Goal: Task Accomplishment & Management: Complete application form

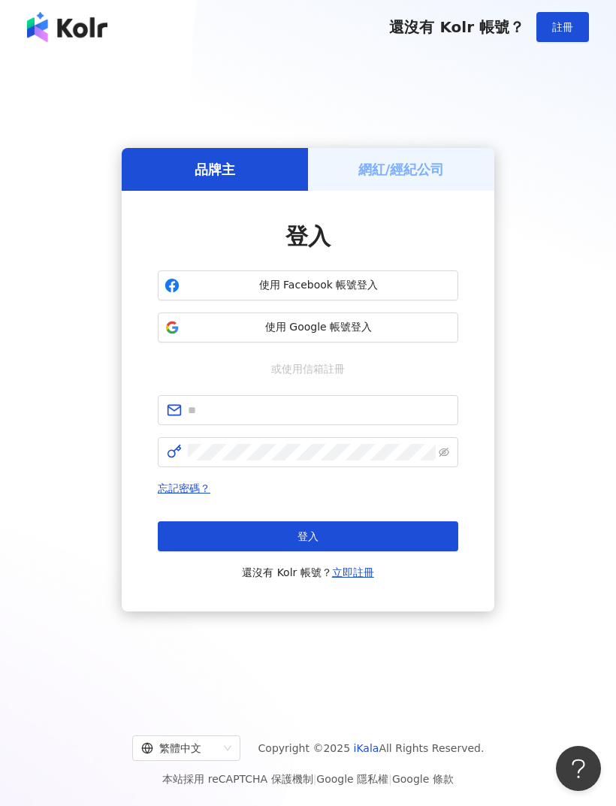
click at [375, 293] on span "使用 Facebook 帳號登入" at bounding box center [318, 285] width 266 height 15
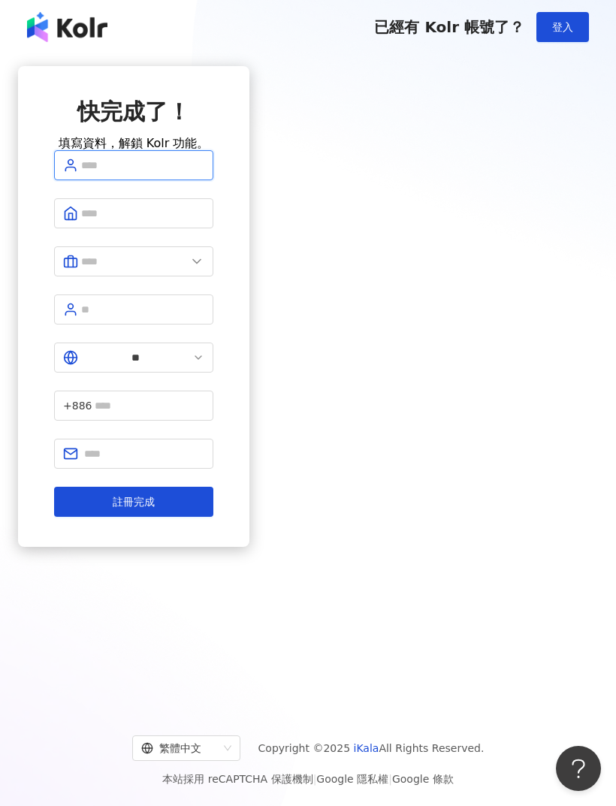
click at [204, 173] on input "text" at bounding box center [142, 165] width 123 height 17
type input "***"
click at [186, 270] on input "text" at bounding box center [133, 261] width 105 height 17
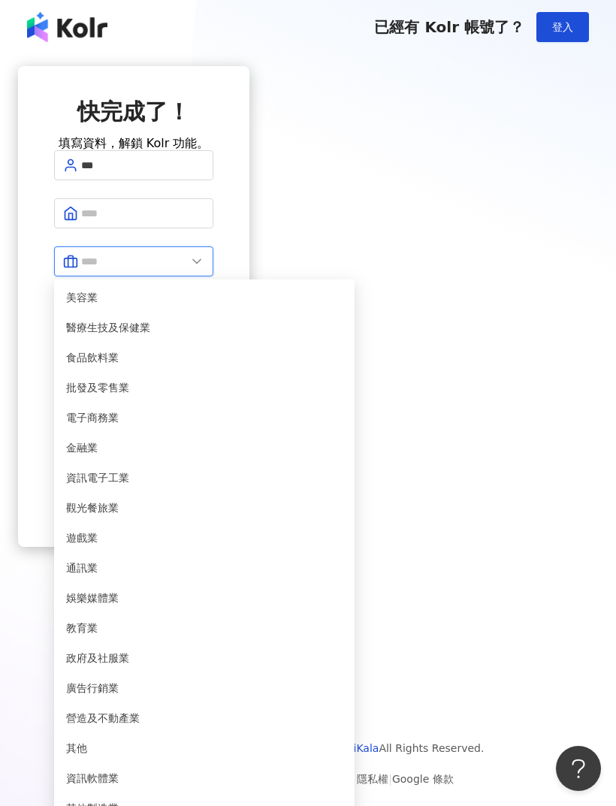
scroll to position [285, 0]
click at [342, 619] on span "教育業" at bounding box center [204, 627] width 276 height 17
type input "***"
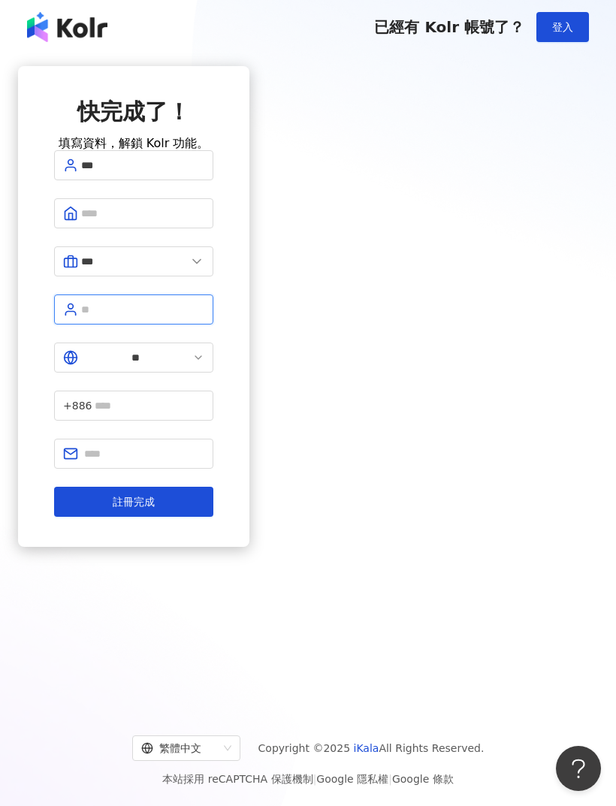
click at [204, 318] on input "text" at bounding box center [142, 309] width 123 height 17
type input "**"
click at [204, 397] on input "text" at bounding box center [150, 405] width 110 height 17
click at [204, 445] on input "text" at bounding box center [144, 453] width 120 height 17
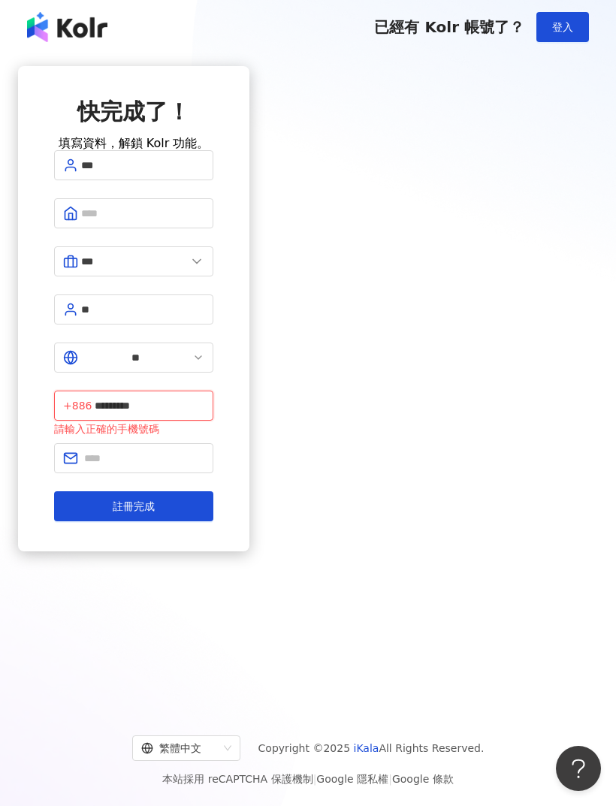
click at [204, 397] on input "*********" at bounding box center [150, 405] width 110 height 17
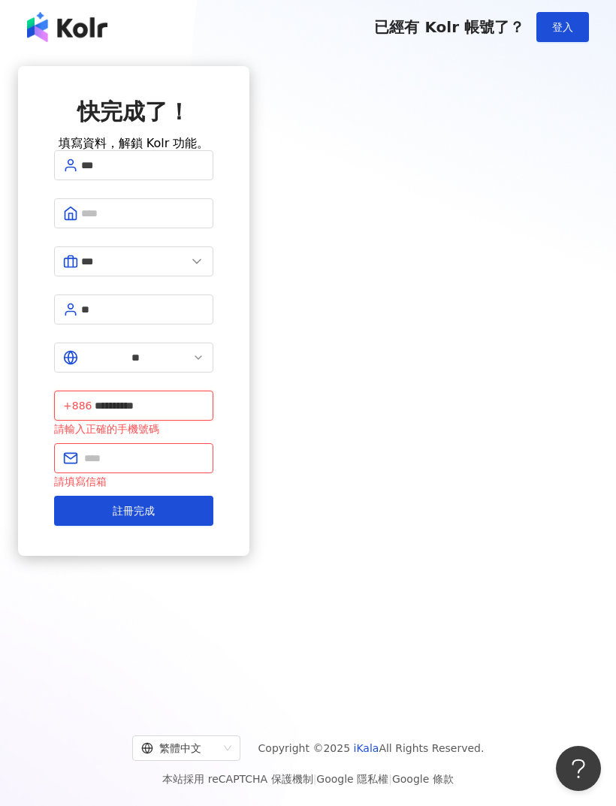
type input "**********"
click at [204, 450] on input "text" at bounding box center [144, 458] width 120 height 17
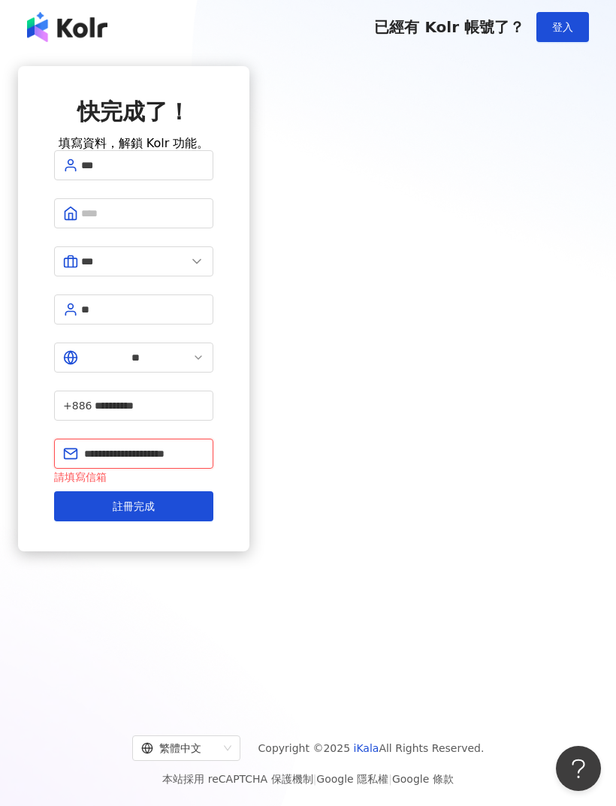
type input "**********"
click at [213, 491] on button "註冊完成" at bounding box center [133, 506] width 159 height 30
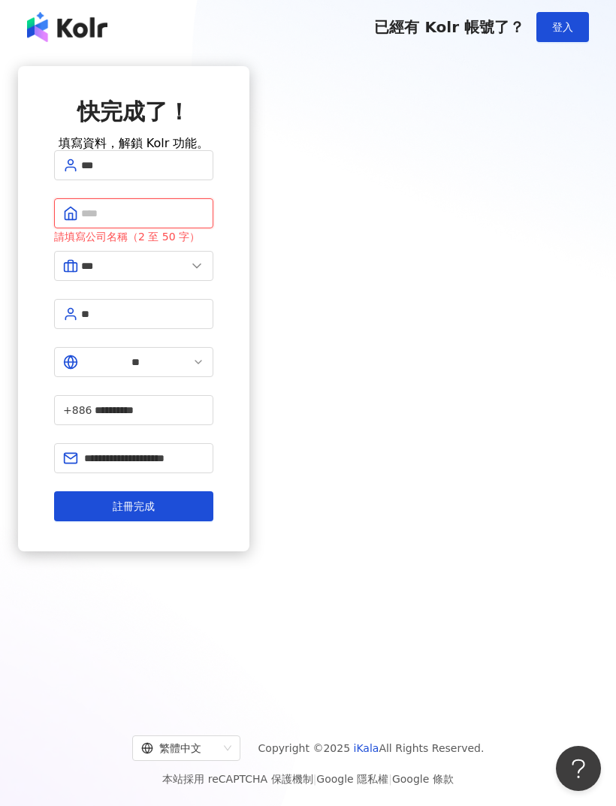
click at [204, 221] on input "text" at bounding box center [142, 213] width 123 height 17
type input "****"
click at [213, 491] on button "註冊完成" at bounding box center [133, 506] width 159 height 30
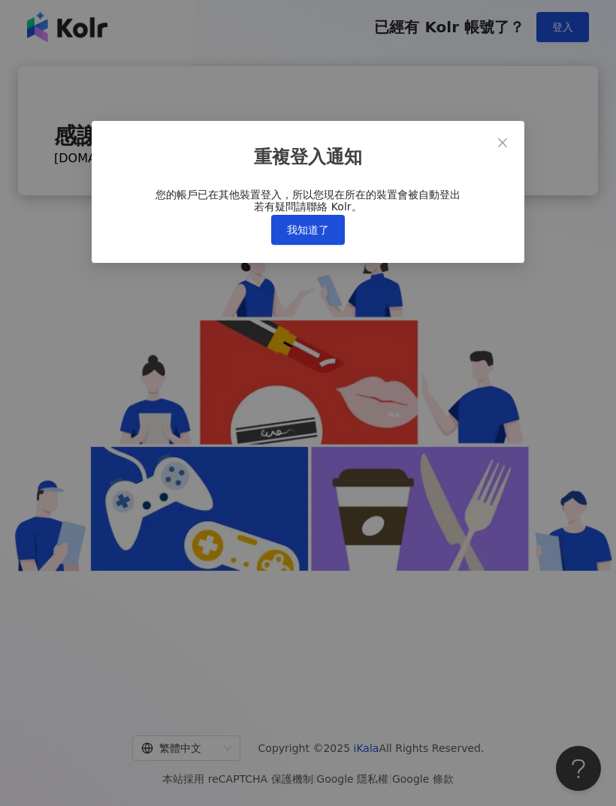
click at [333, 245] on button "我知道了" at bounding box center [308, 230] width 74 height 30
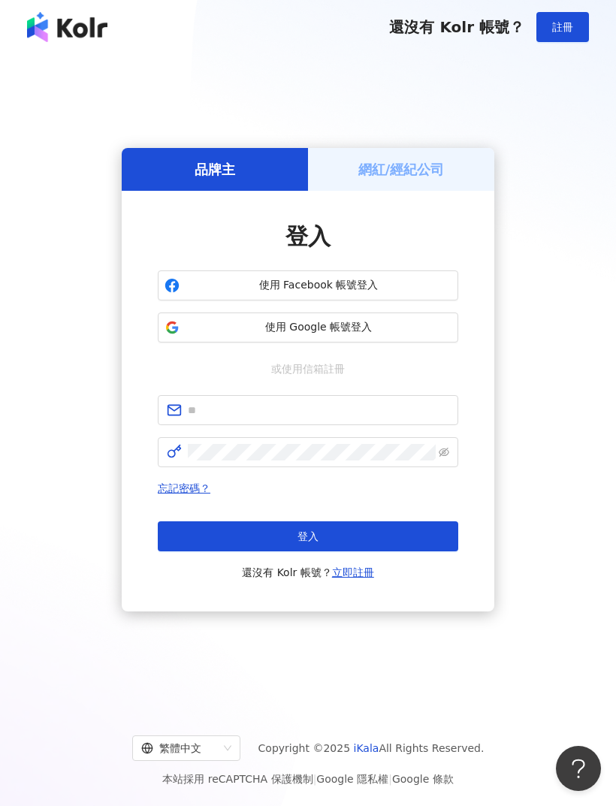
click at [393, 293] on span "使用 Facebook 帳號登入" at bounding box center [318, 285] width 266 height 15
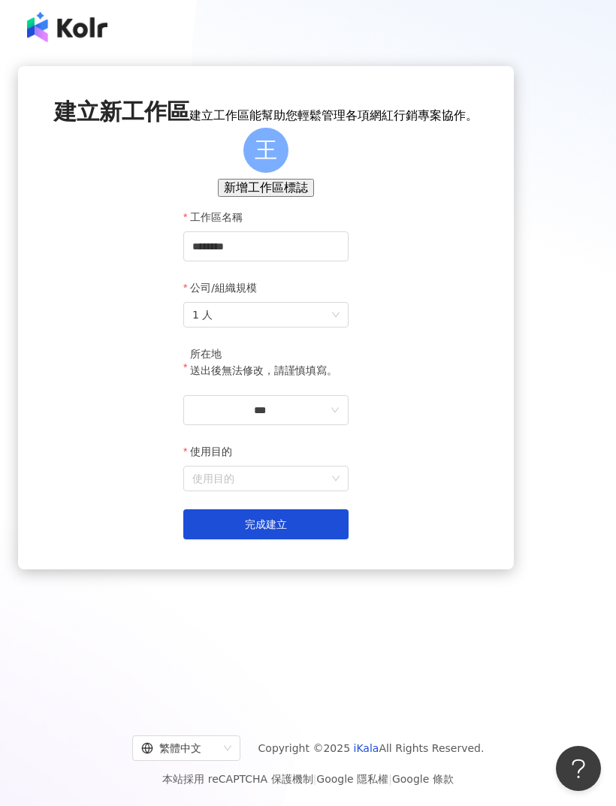
click at [327, 418] on input "***" at bounding box center [259, 410] width 135 height 17
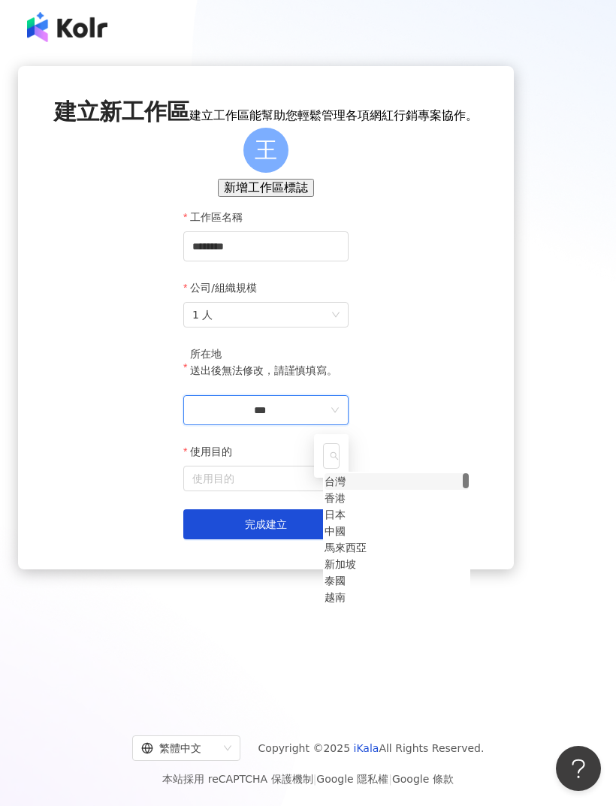
click at [345, 490] on div "台灣" at bounding box center [334, 481] width 21 height 17
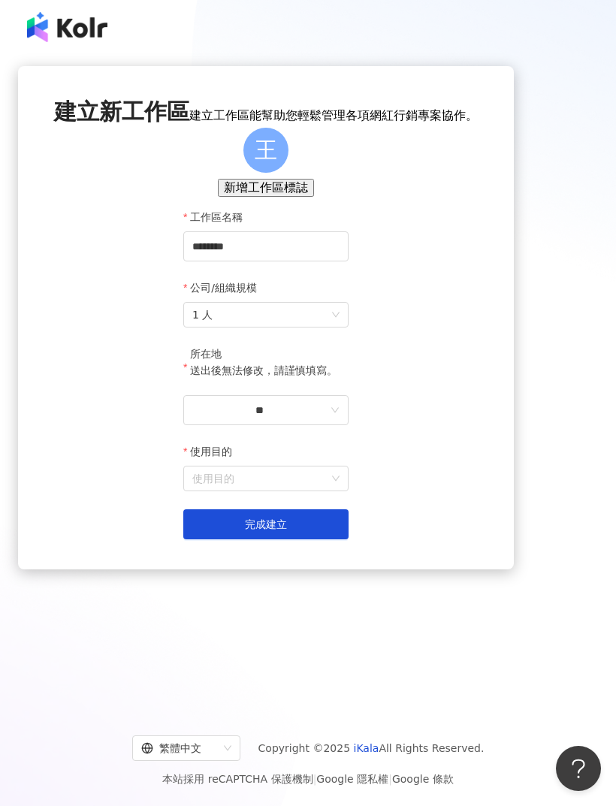
click at [339, 490] on input "使用目的" at bounding box center [265, 478] width 147 height 24
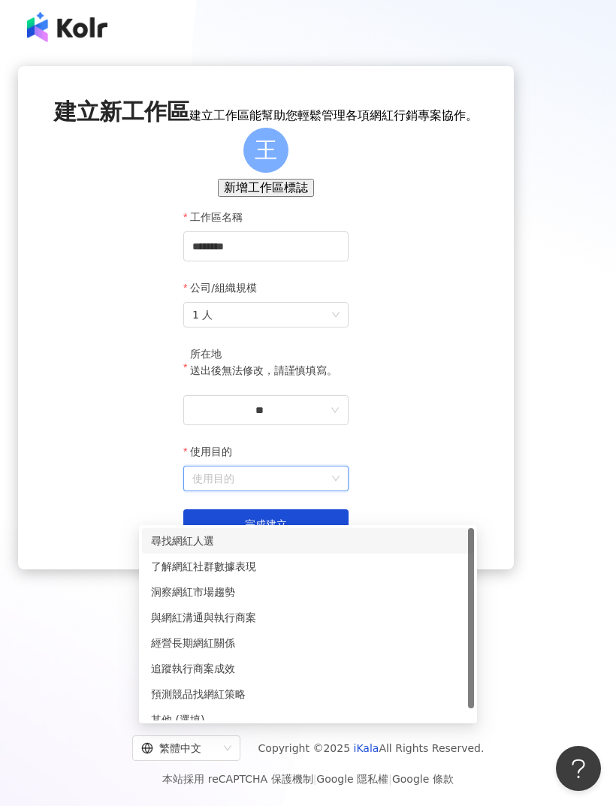
click at [413, 538] on div "尋找網紅人選" at bounding box center [308, 540] width 314 height 17
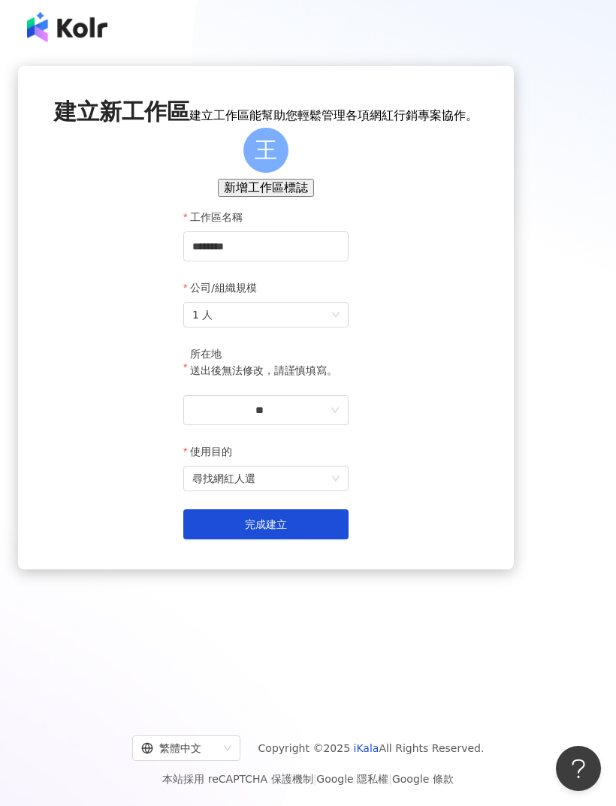
click at [339, 490] on span "尋找網紅人選" at bounding box center [265, 478] width 147 height 24
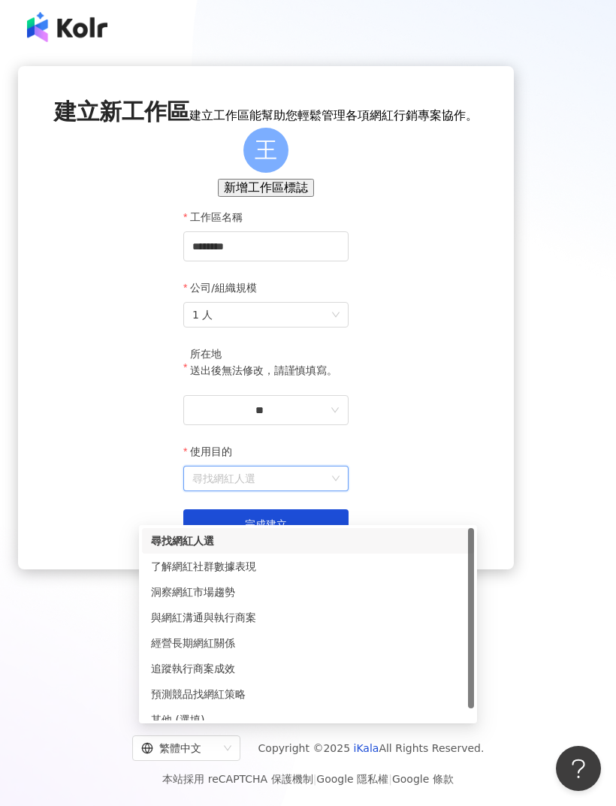
click at [385, 593] on div "洞察網紅市場趨勢" at bounding box center [308, 591] width 314 height 17
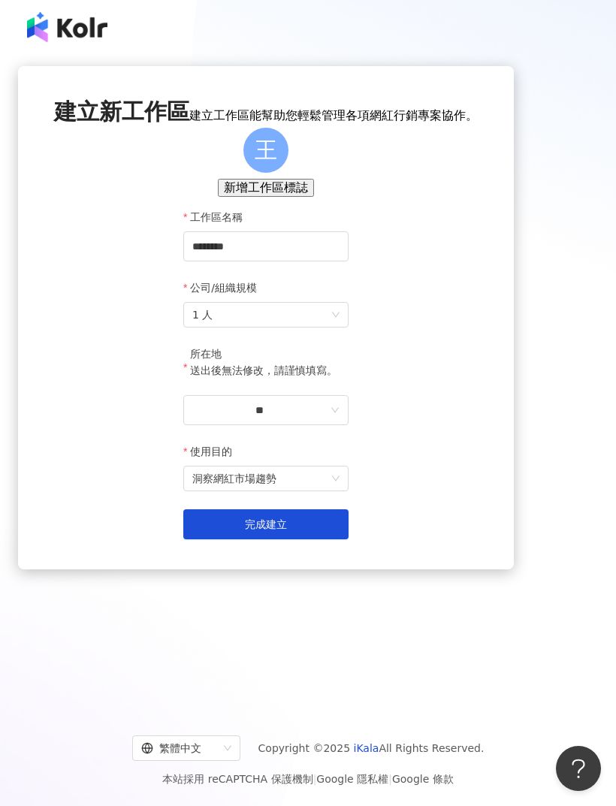
click at [348, 539] on button "完成建立" at bounding box center [265, 524] width 165 height 30
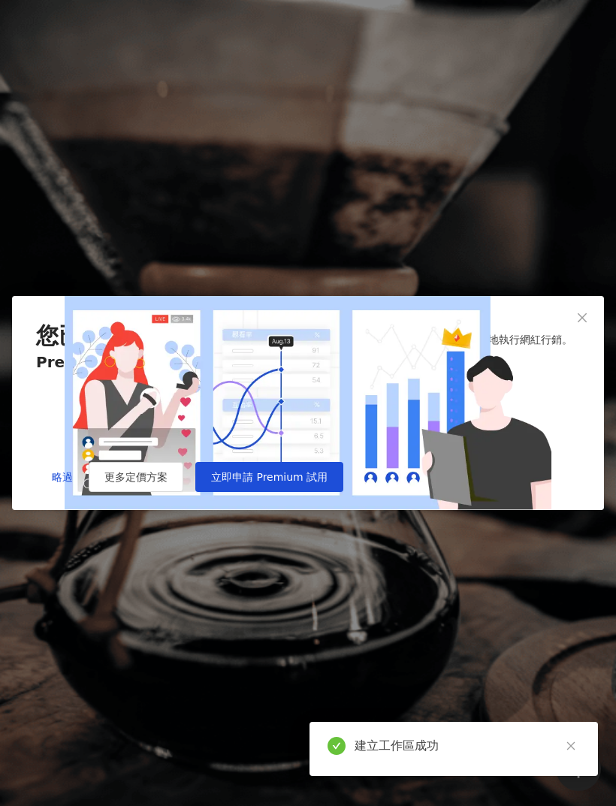
click at [597, 312] on span "Close" at bounding box center [582, 318] width 30 height 12
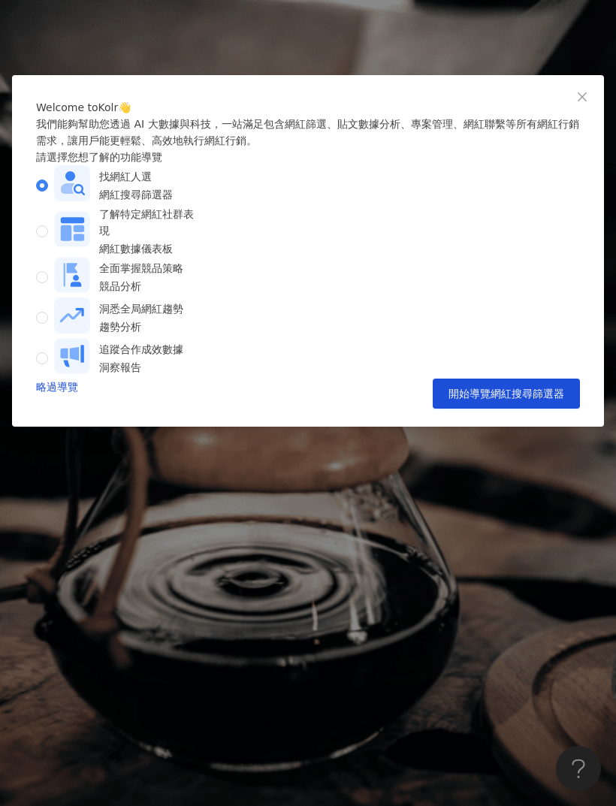
click at [592, 98] on span "Close" at bounding box center [582, 97] width 30 height 12
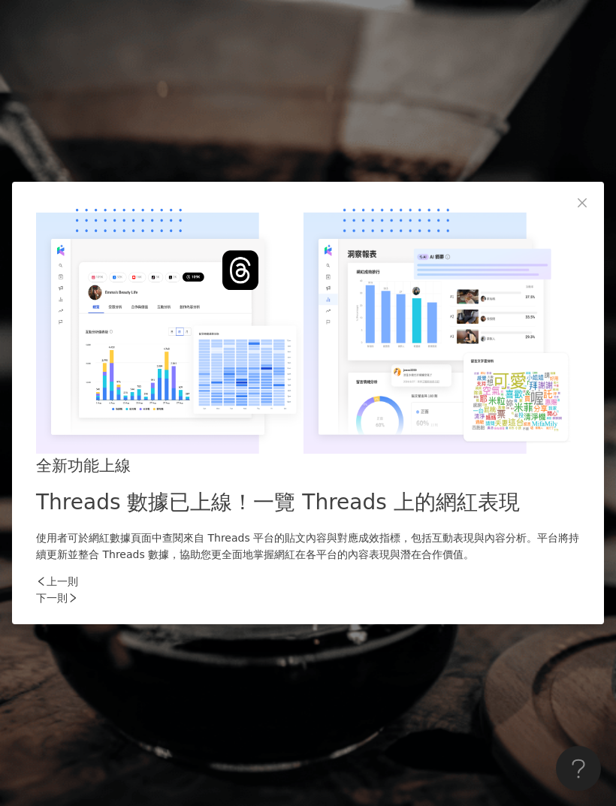
click at [556, 589] on div "下一則" at bounding box center [308, 597] width 544 height 17
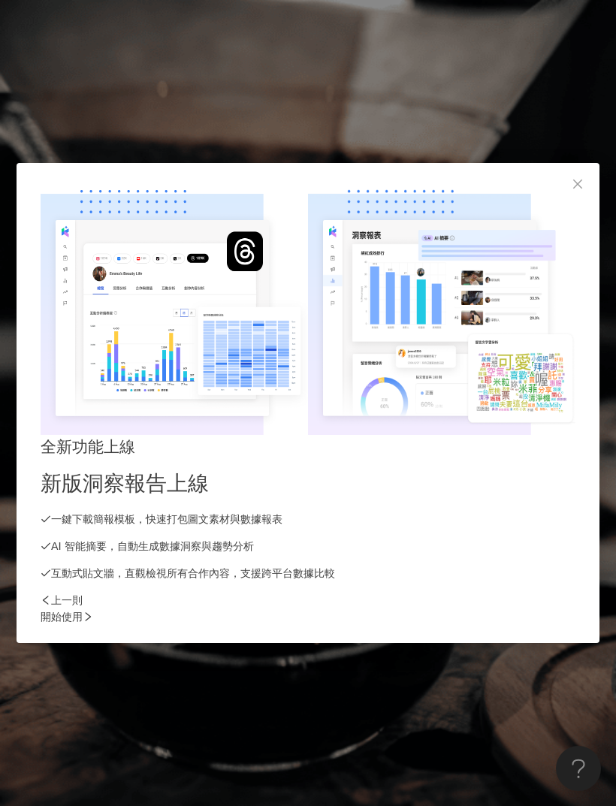
click at [553, 608] on div "開始使用" at bounding box center [308, 616] width 535 height 17
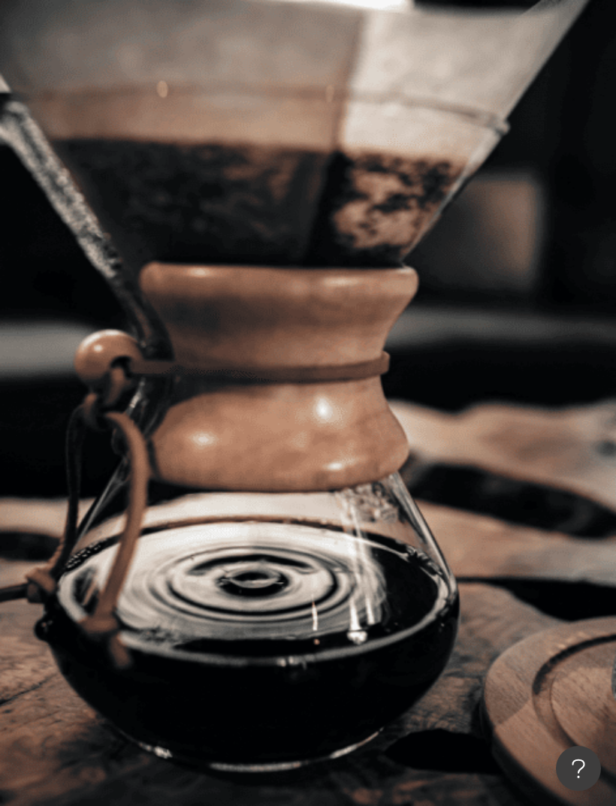
click at [396, 86] on input "search" at bounding box center [335, 74] width 122 height 29
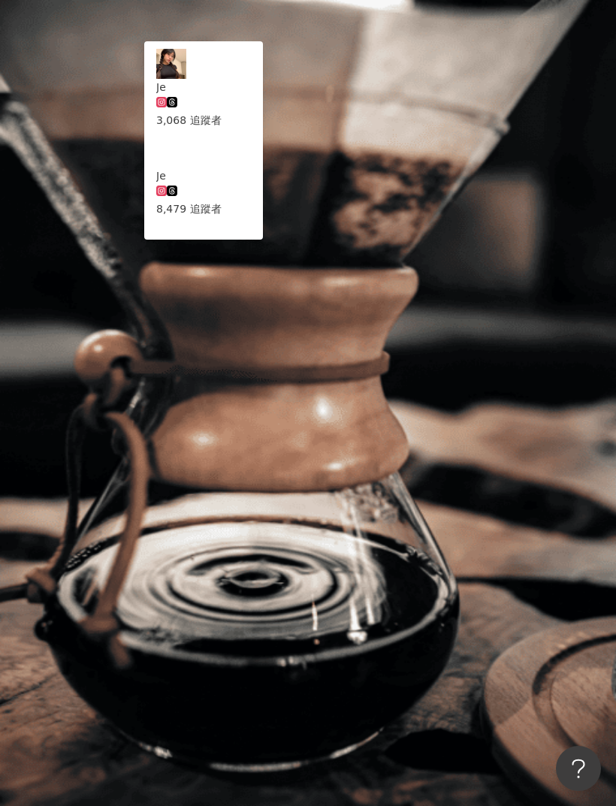
type input "*"
click at [251, 345] on div "[PERSON_NAME]" at bounding box center [203, 353] width 95 height 17
type input "*****"
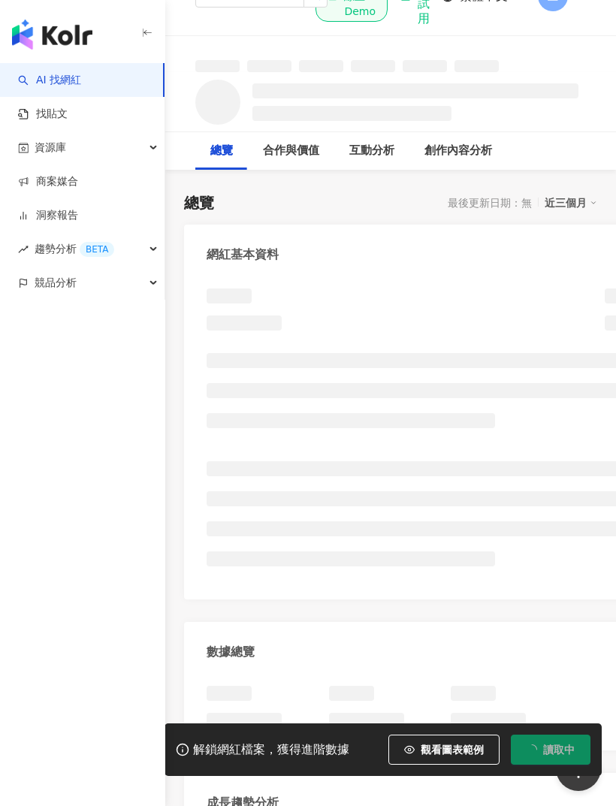
scroll to position [47, 0]
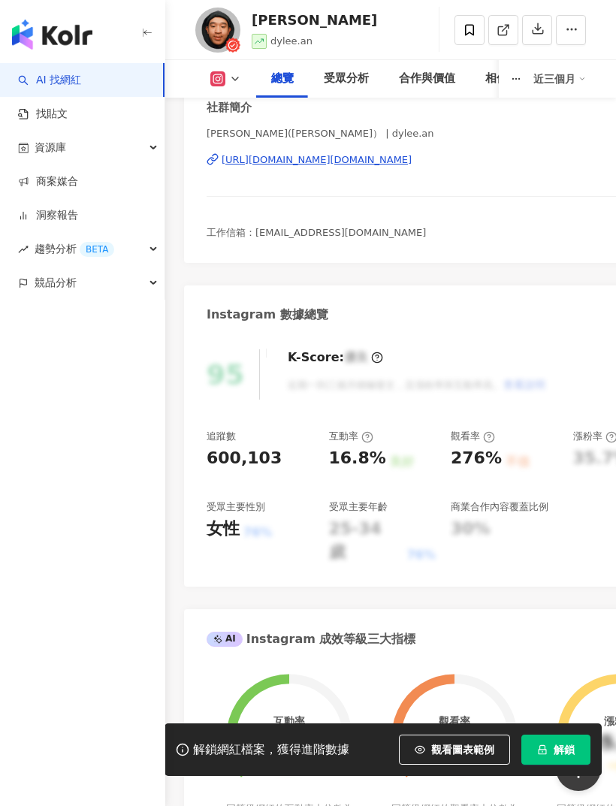
scroll to position [354, 0]
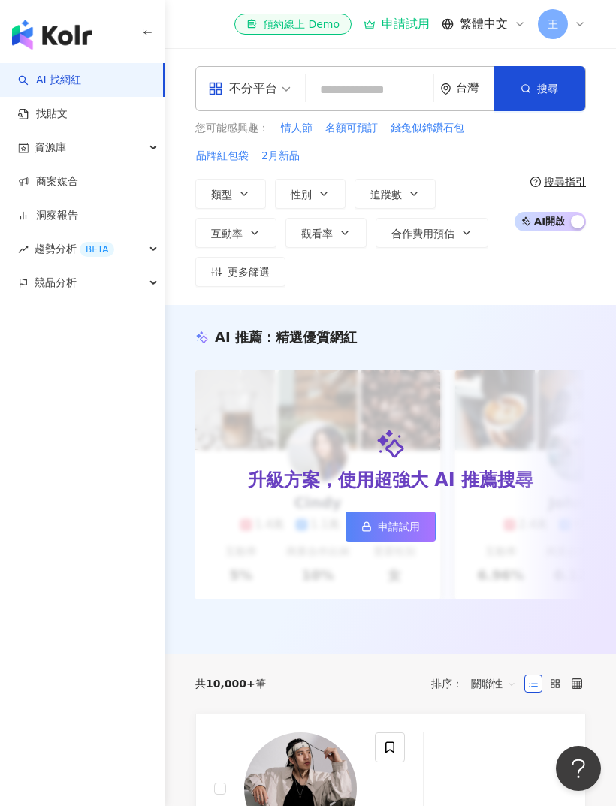
click at [234, 195] on button "類型" at bounding box center [230, 194] width 71 height 30
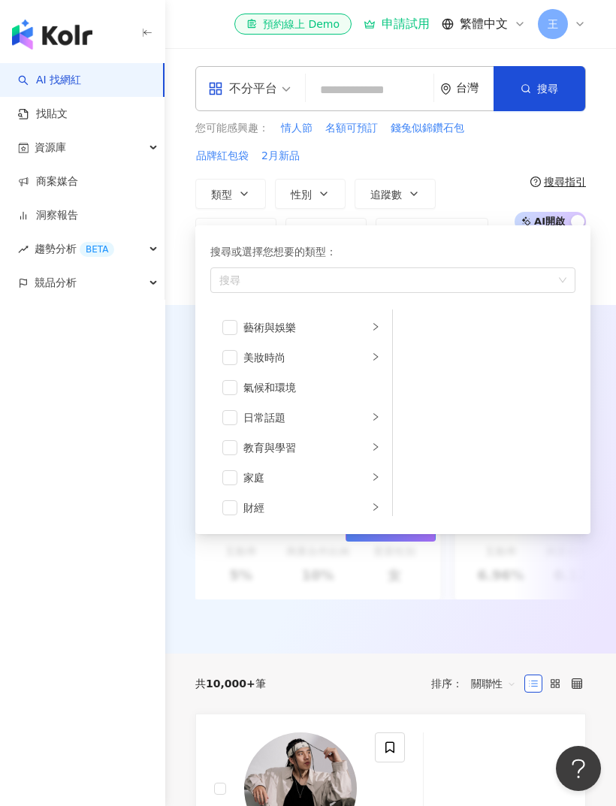
click at [448, 169] on div "您可能感興趣： 情人節 名額可預訂 錢兔似錦鑽石包 品牌紅包袋 2月新品 類型 搜尋或選擇您想要的類型： 搜尋 藝術與娛樂 美妝時尚 氣候和環境 日常話題 教…" at bounding box center [350, 203] width 311 height 167
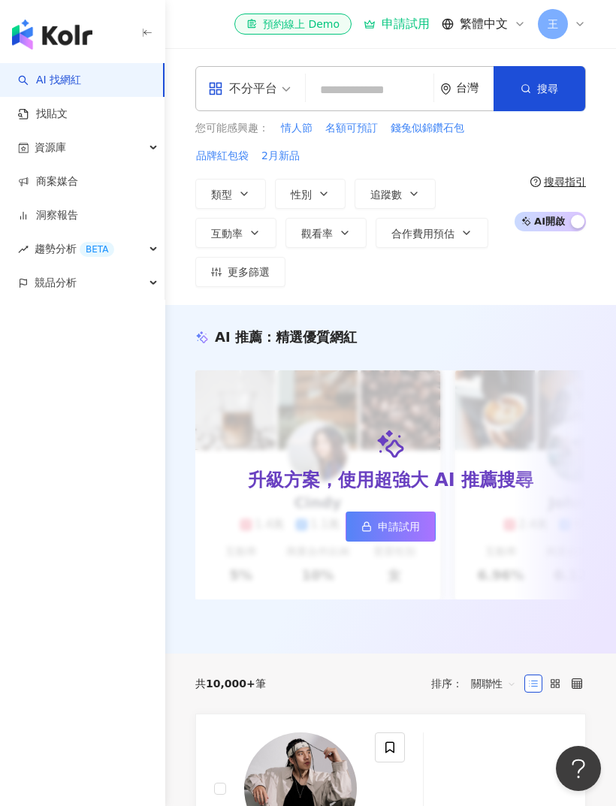
click at [274, 101] on span at bounding box center [249, 89] width 83 height 44
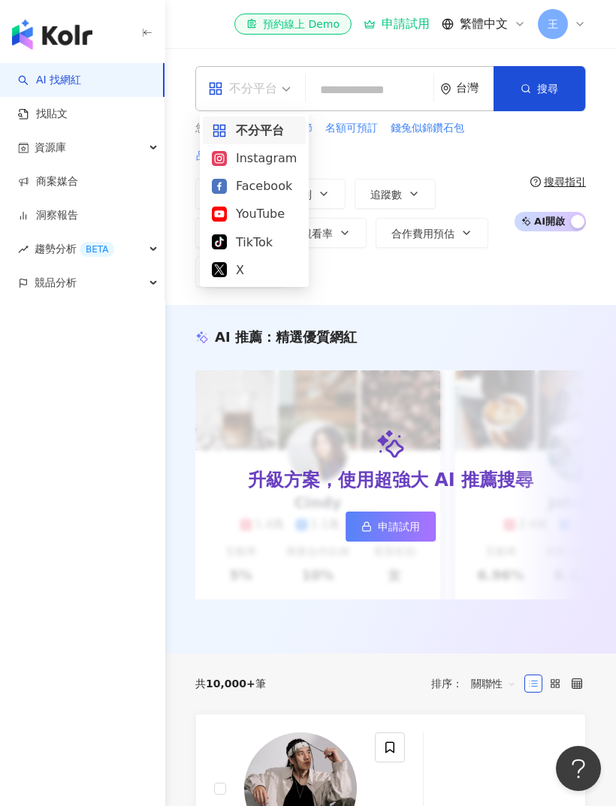
click at [286, 161] on div "Instagram" at bounding box center [254, 158] width 85 height 19
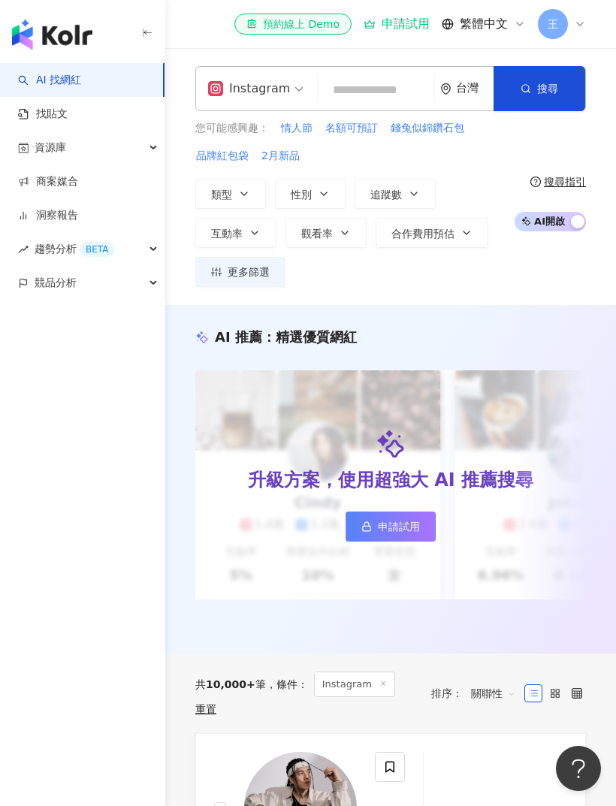
click at [254, 274] on span "更多篩選" at bounding box center [248, 272] width 42 height 12
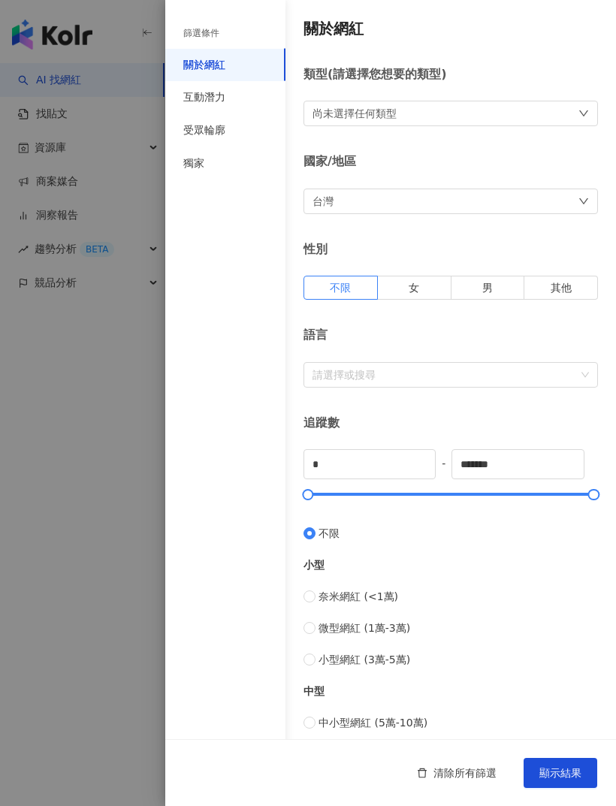
click at [112, 409] on div at bounding box center [308, 403] width 616 height 806
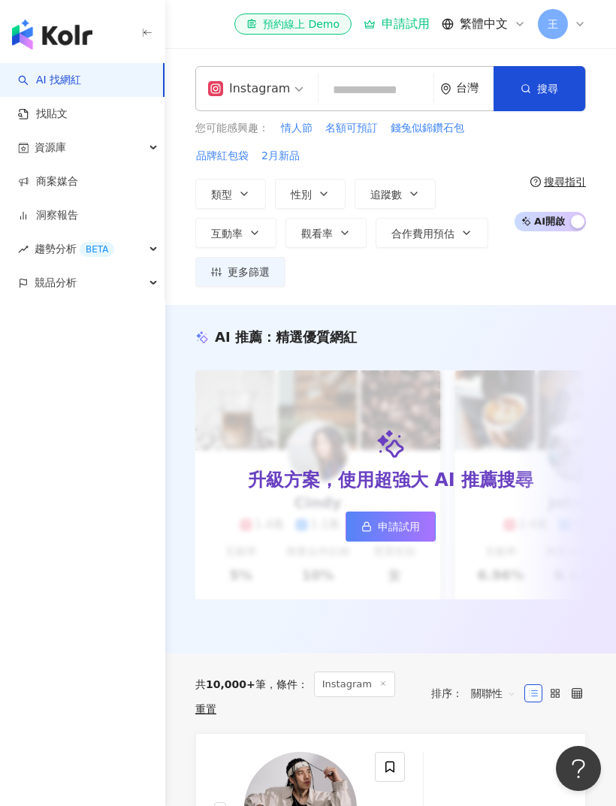
click at [233, 200] on button "類型" at bounding box center [230, 194] width 71 height 30
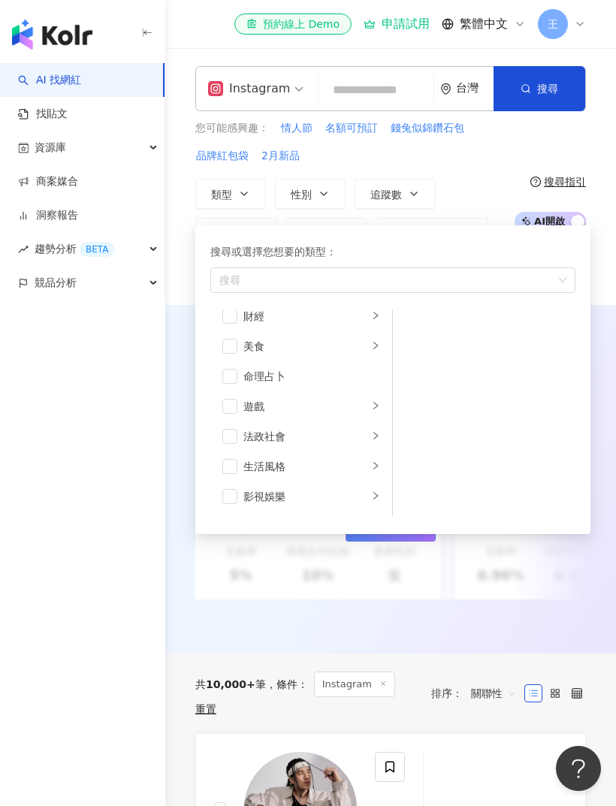
scroll to position [319, 0]
click at [447, 147] on div "您可能感興趣： 情人節 名額可預訂 錢兔似錦鑽石包 品牌紅包袋 2月新品" at bounding box center [350, 142] width 311 height 44
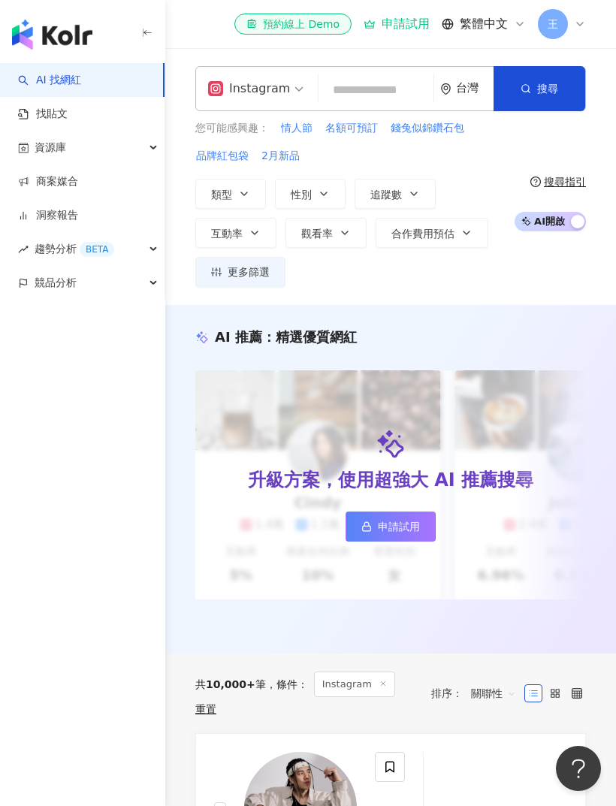
click at [329, 193] on button "性別" at bounding box center [310, 194] width 71 height 30
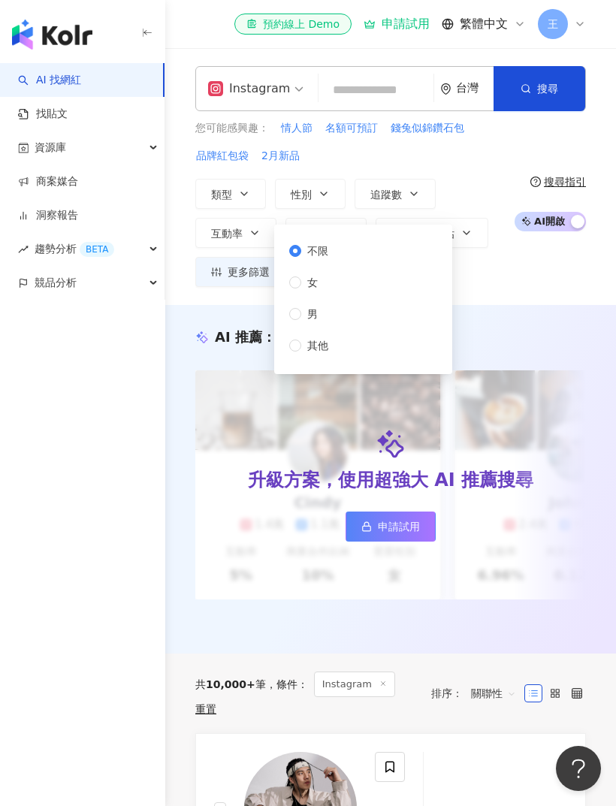
click at [477, 158] on div "您可能感興趣： 情人節 名額可預訂 錢兔似錦鑽石包 品牌紅包袋 2月新品" at bounding box center [350, 142] width 311 height 44
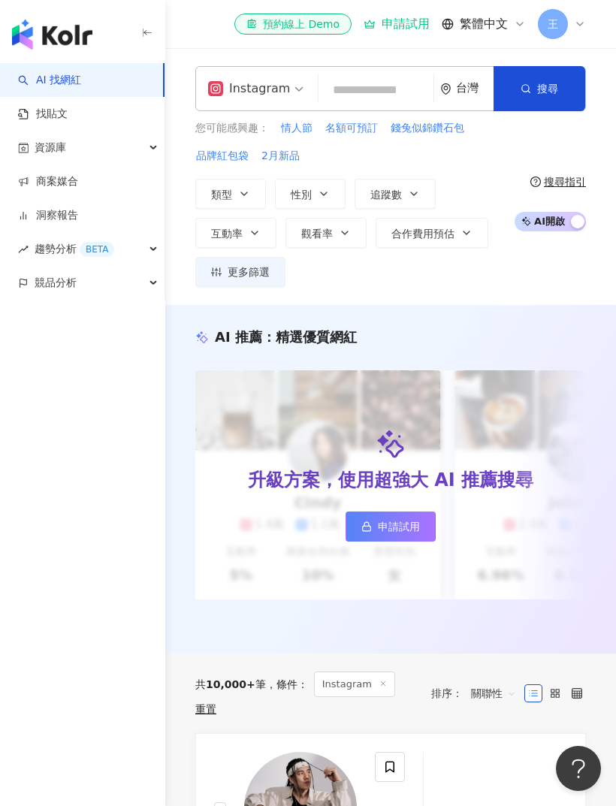
click at [401, 200] on button "追蹤數" at bounding box center [394, 194] width 81 height 30
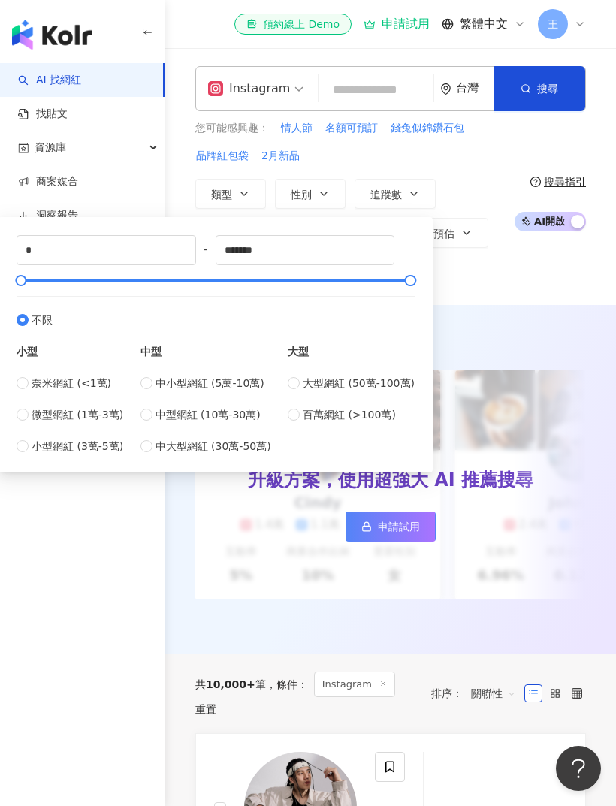
click at [479, 174] on div "您可能感興趣： 情人節 名額可預訂 錢兔似錦鑽石包 品牌紅包袋 2月新品 類型 性別 追蹤數 互動率 觀看率 合作費用預估 更多篩選 篩選條件 關於網紅 互動…" at bounding box center [350, 203] width 311 height 167
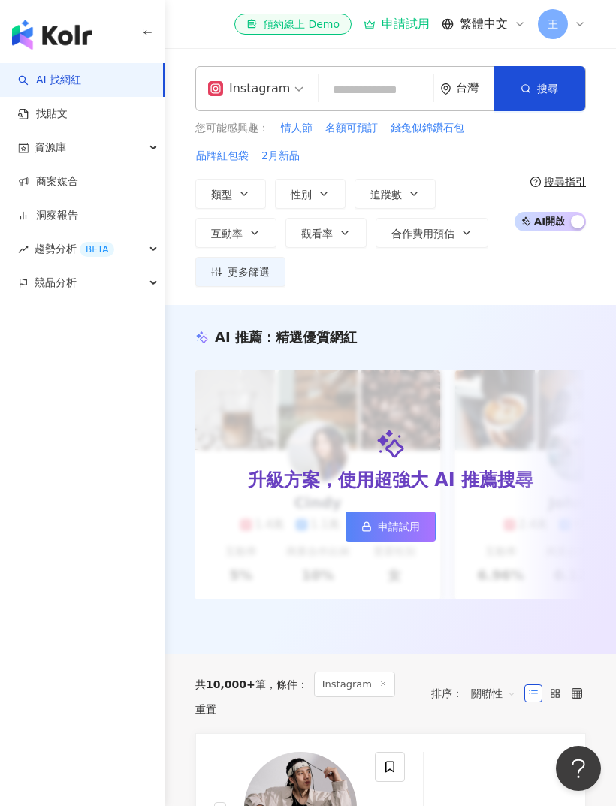
click at [435, 231] on span "合作費用預估" at bounding box center [422, 233] width 63 height 12
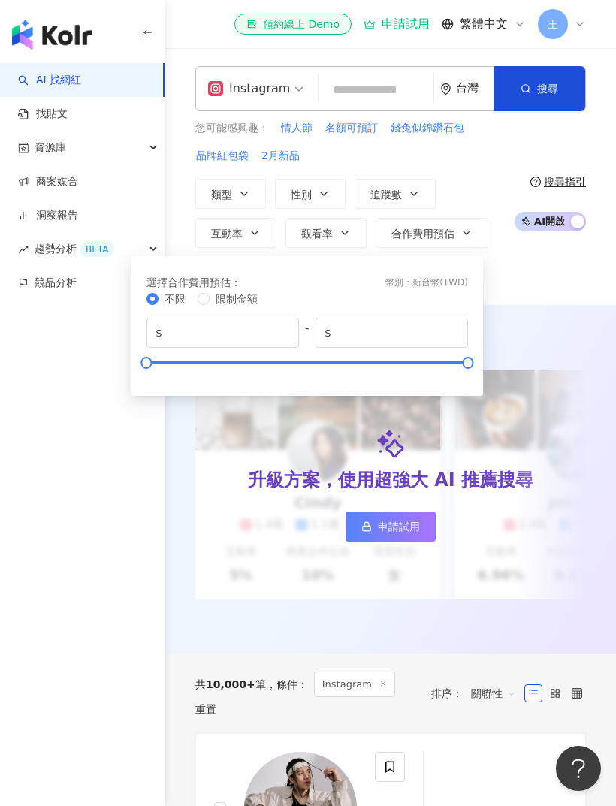
click at [495, 170] on div "您可能感興趣： 情人節 名額可預訂 錢兔似錦鑽石包 品牌紅包袋 2月新品 類型 性別 追蹤數 互動率 觀看率 合作費用預估 更多篩選 篩選條件 關於網紅 互動…" at bounding box center [350, 203] width 311 height 167
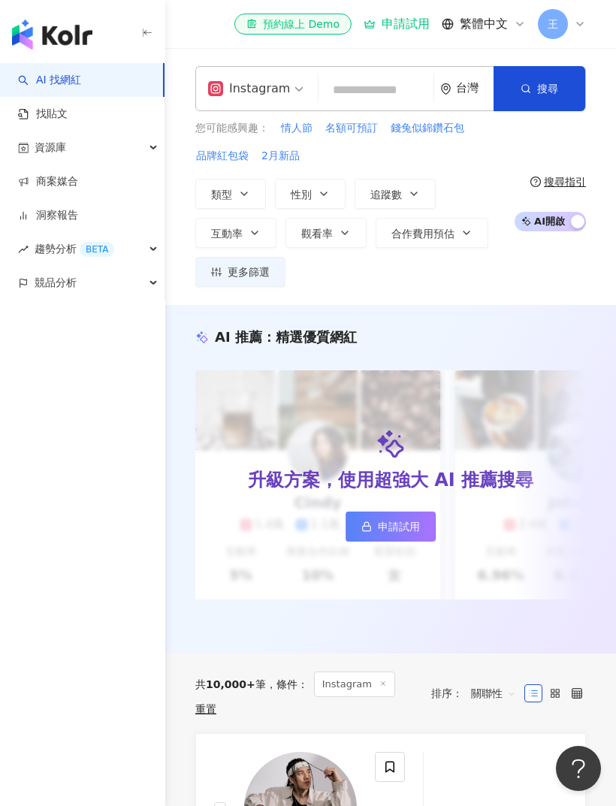
click at [345, 234] on icon "button" at bounding box center [345, 233] width 12 height 12
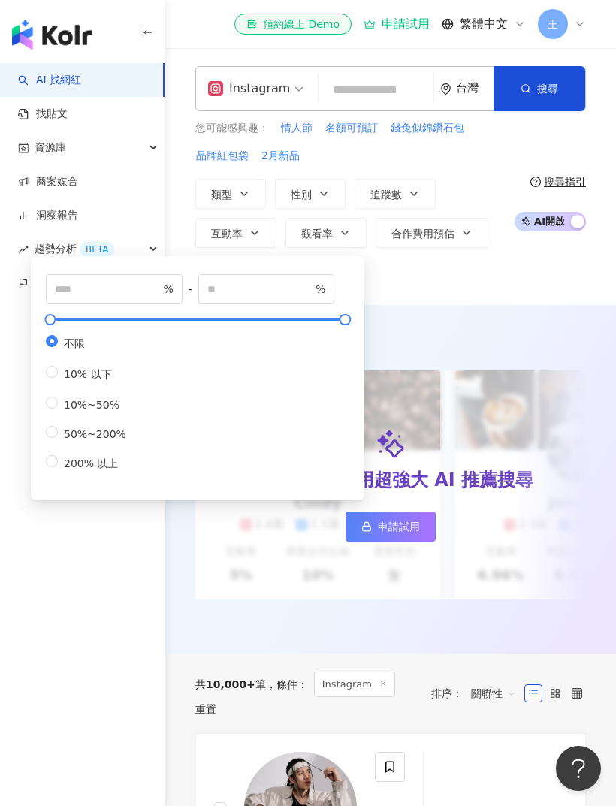
click at [435, 182] on div "類型 性別 追蹤數 互動率 觀看率 合作費用預估 更多篩選 篩選條件 關於網紅 互動潛力 受眾輪廓 獨家 關於網紅 類型 ( 請選擇您想要的類型 ) 尚未選擇…" at bounding box center [350, 233] width 311 height 108
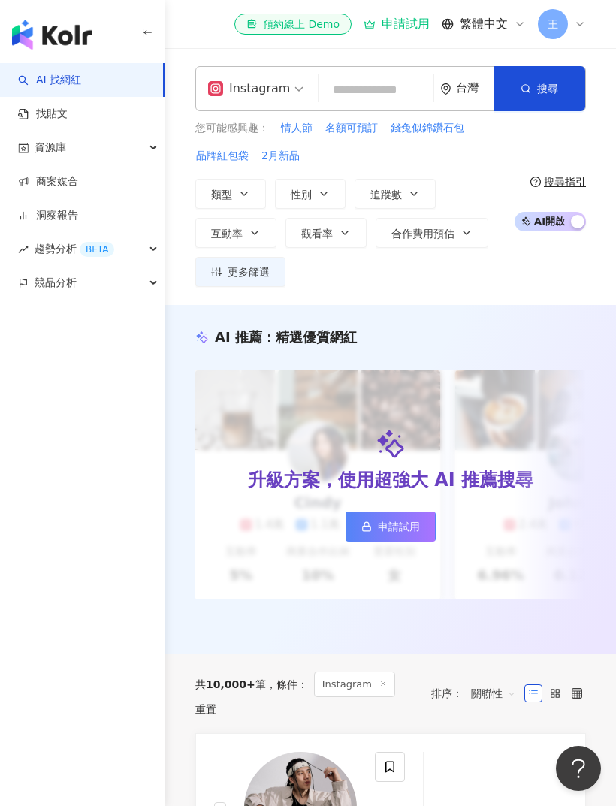
click at [255, 237] on icon "button" at bounding box center [255, 233] width 12 height 12
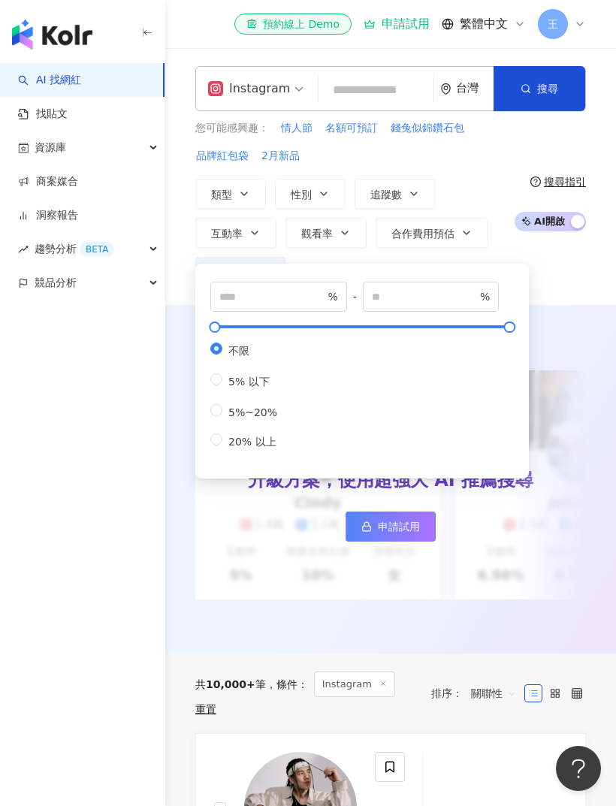
click at [420, 179] on button "追蹤數" at bounding box center [394, 194] width 81 height 30
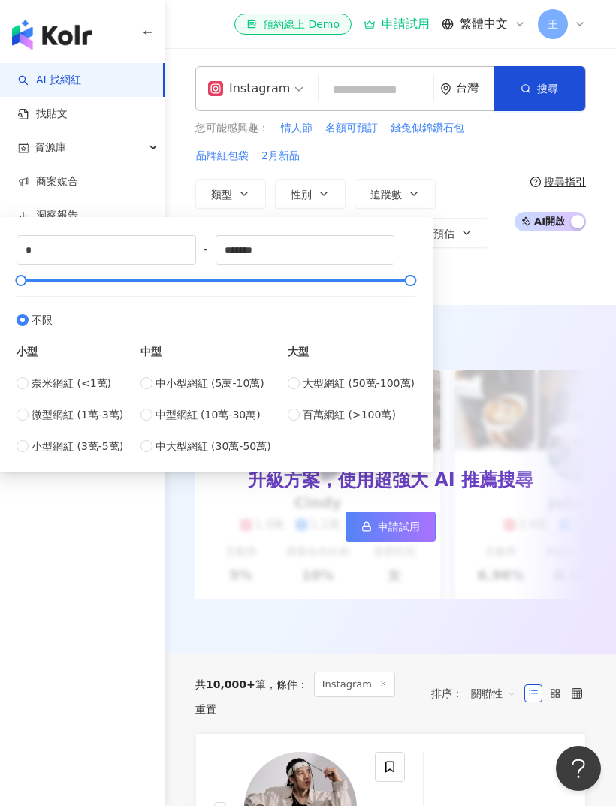
click at [378, 165] on div "您可能感興趣： 情人節 名額可預訂 錢兔似錦鑽石包 品牌紅包袋 2月新品 類型 性別 追蹤數 互動率 觀看率 合作費用預估 更多篩選 篩選條件 關於網紅 互動…" at bounding box center [350, 203] width 311 height 167
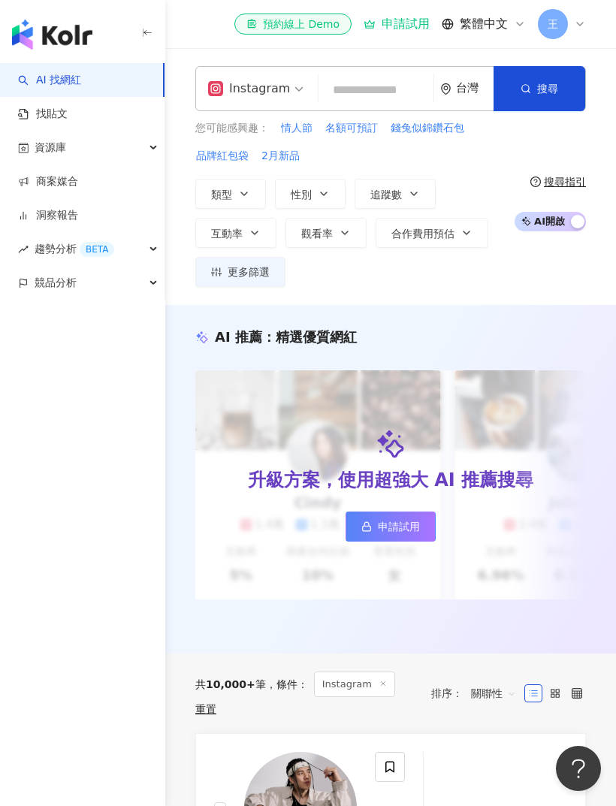
click at [332, 246] on button "觀看率" at bounding box center [325, 233] width 81 height 30
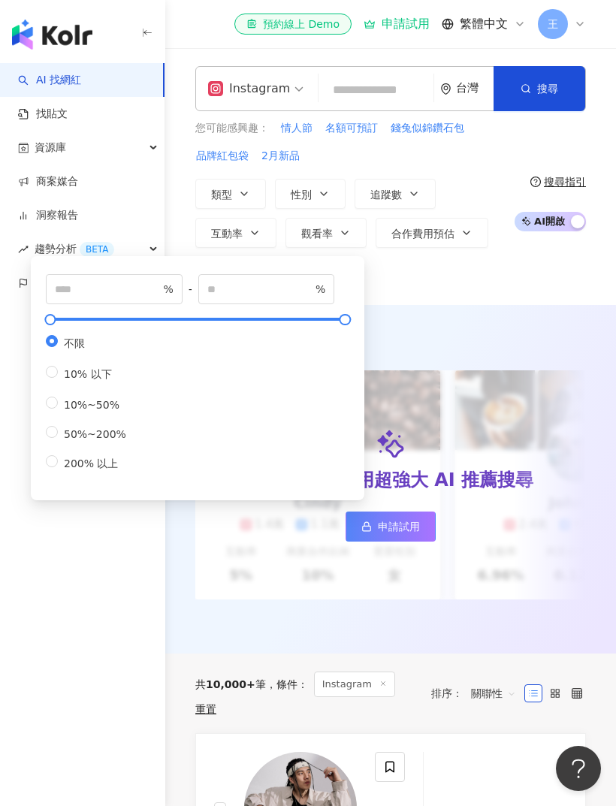
click at [354, 185] on button "追蹤數" at bounding box center [394, 194] width 81 height 30
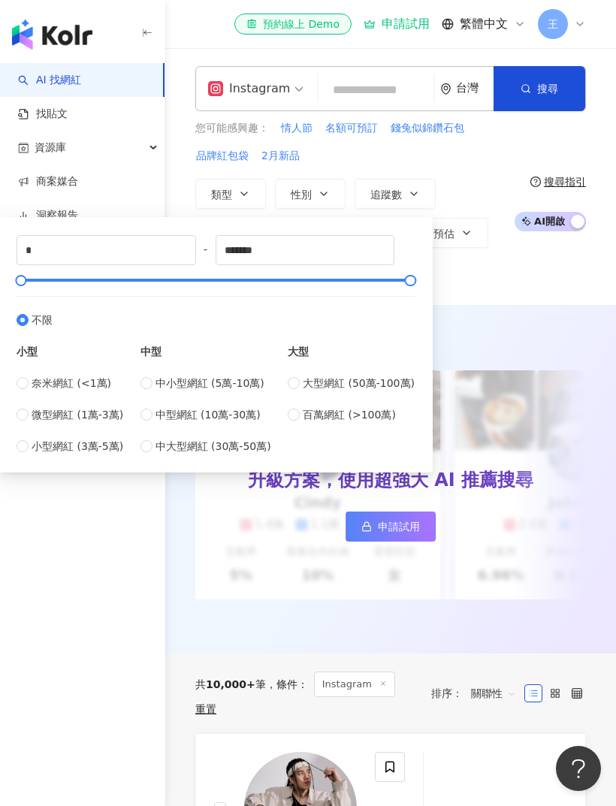
click at [536, 324] on div "AI 推薦 ： 精選優質網紅 升級方案，使用超強大 AI 推薦搜尋 申請試用 Cindy 1.4萬 1.1萬 3.2萬 互動率 5% 商業合作比例 10% 受…" at bounding box center [390, 479] width 450 height 348
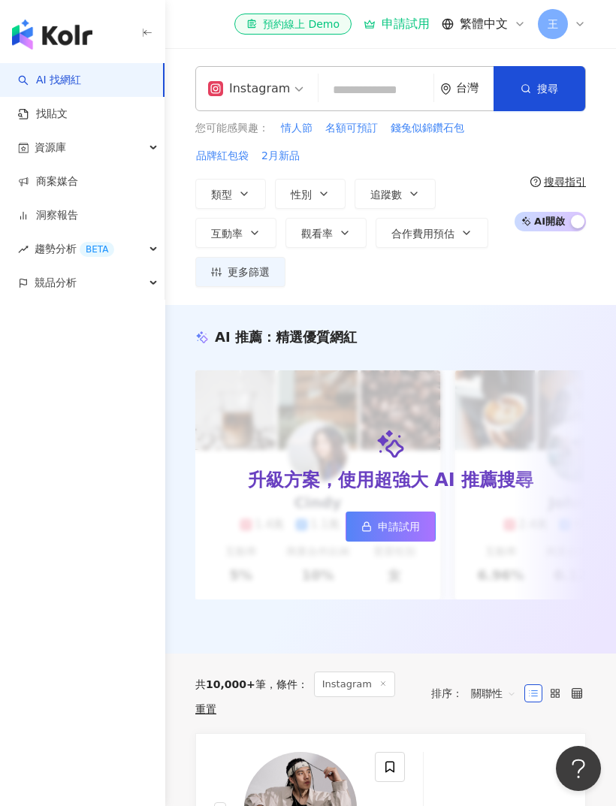
click at [261, 239] on button "互動率" at bounding box center [235, 233] width 81 height 30
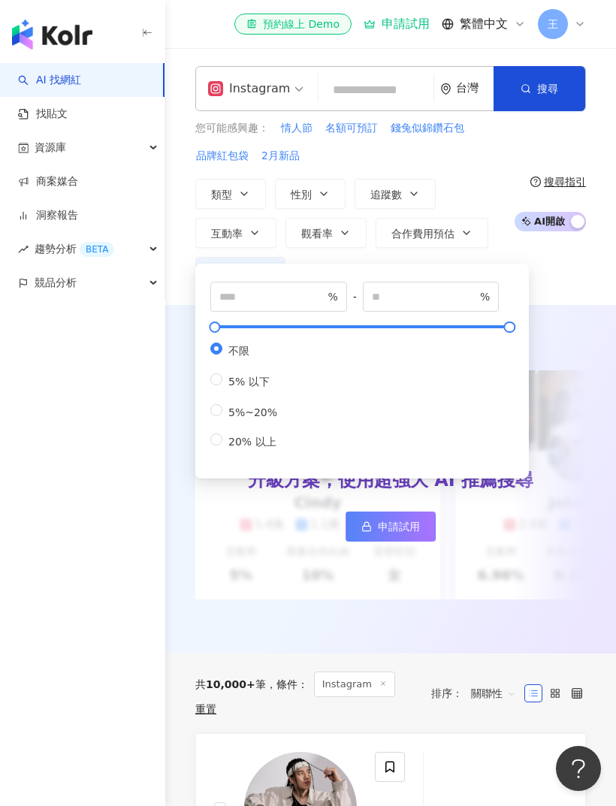
click at [462, 151] on div "您可能感興趣： 情人節 名額可預訂 錢兔似錦鑽石包 品牌紅包袋 2月新品" at bounding box center [350, 142] width 311 height 44
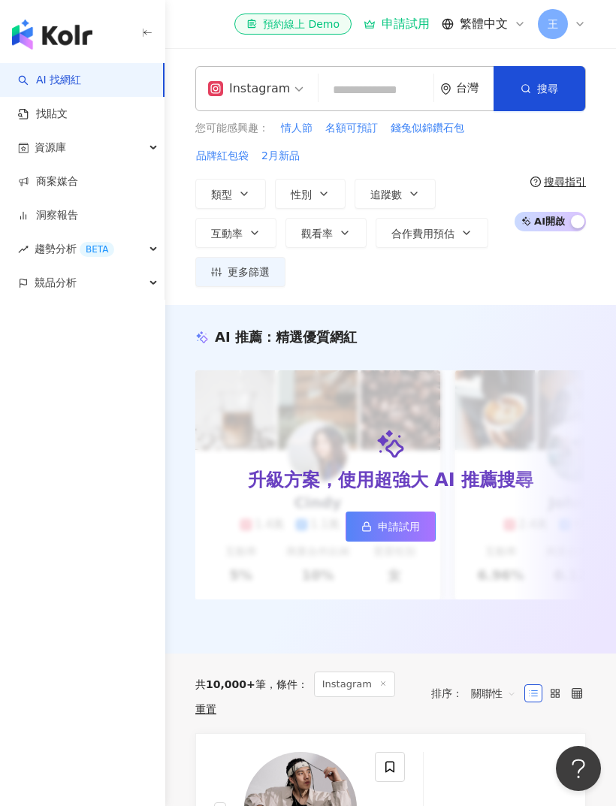
click at [341, 238] on button "觀看率" at bounding box center [325, 233] width 81 height 30
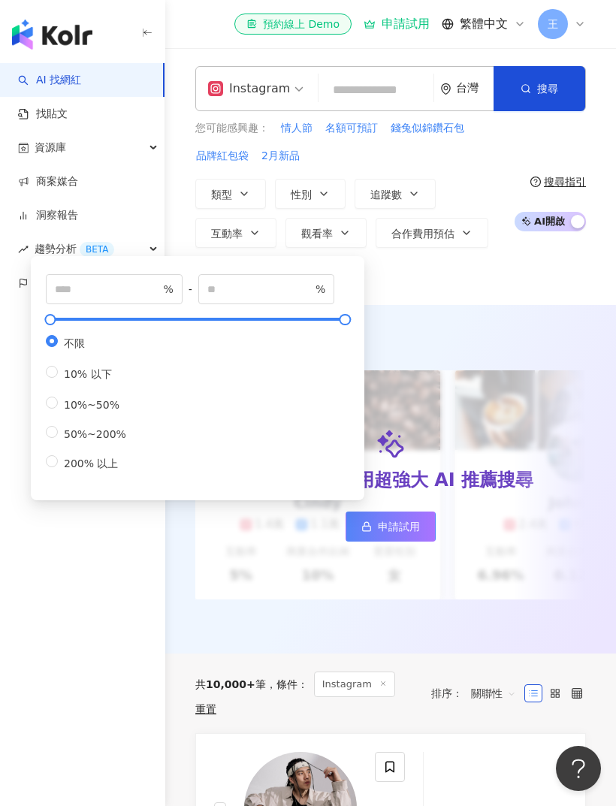
click at [150, 437] on div "不限 10% 以下 10%~50% 50%~200% 200% 以上" at bounding box center [197, 403] width 303 height 137
click at [58, 432] on span "50%~200%" at bounding box center [95, 434] width 74 height 12
type input "**"
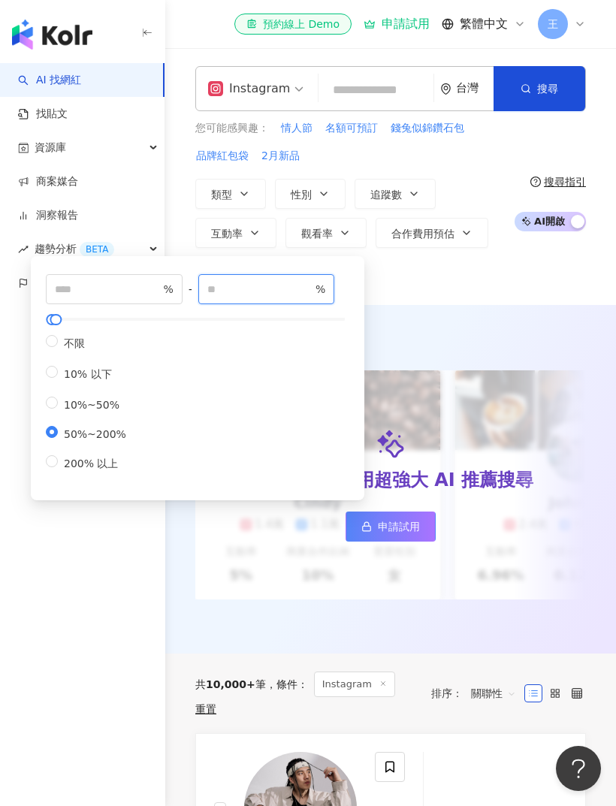
click at [305, 283] on input "***" at bounding box center [259, 289] width 105 height 17
type input "***"
click at [517, 309] on div "AI 推薦 ： 精選優質網紅 升級方案，使用超強大 AI 推薦搜尋 申請試用 Cindy 1.4萬 1.1萬 3.2萬 互動率 5% 商業合作比例 10% 受…" at bounding box center [390, 479] width 450 height 348
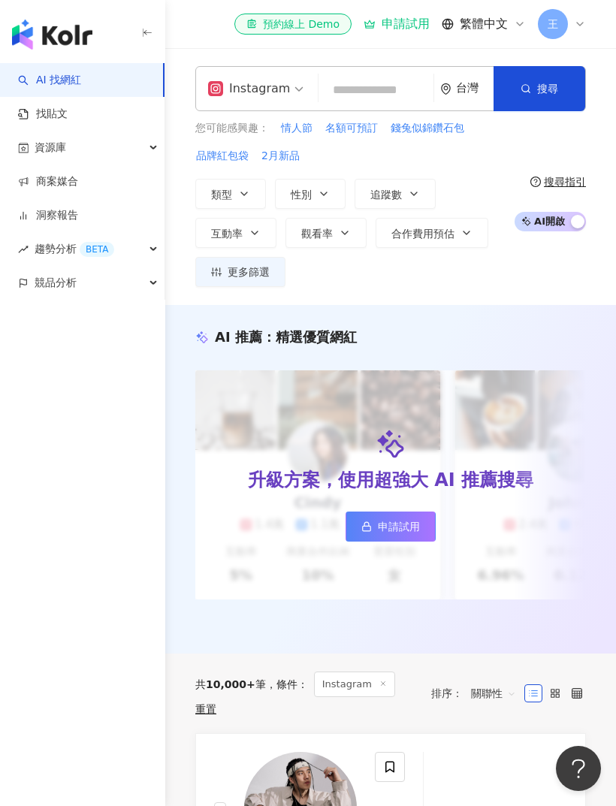
click at [541, 88] on span "搜尋" at bounding box center [547, 89] width 21 height 12
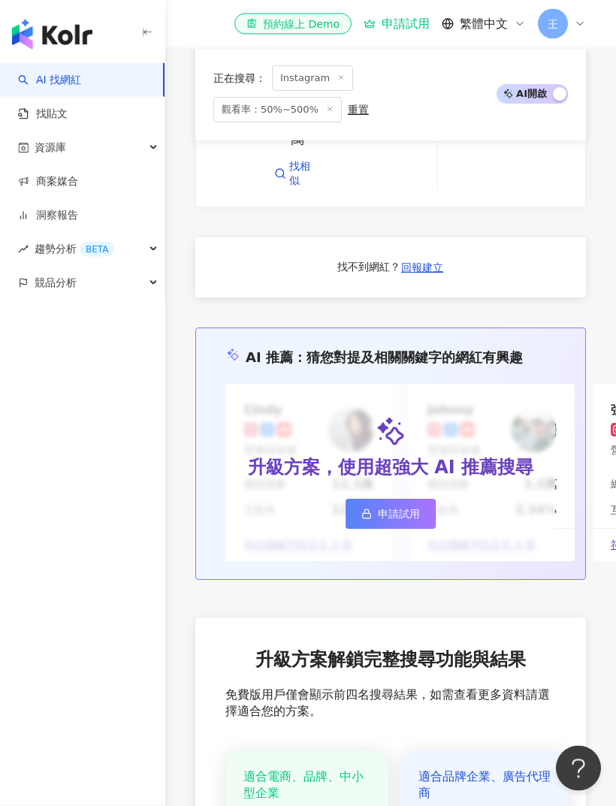
scroll to position [4478, 0]
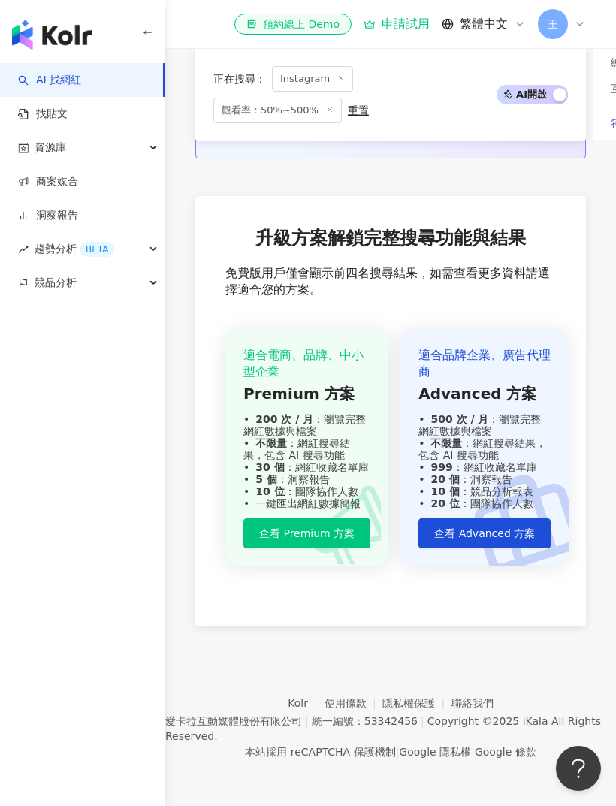
click at [513, 548] on button "查看 Advanced 方案" at bounding box center [484, 533] width 132 height 30
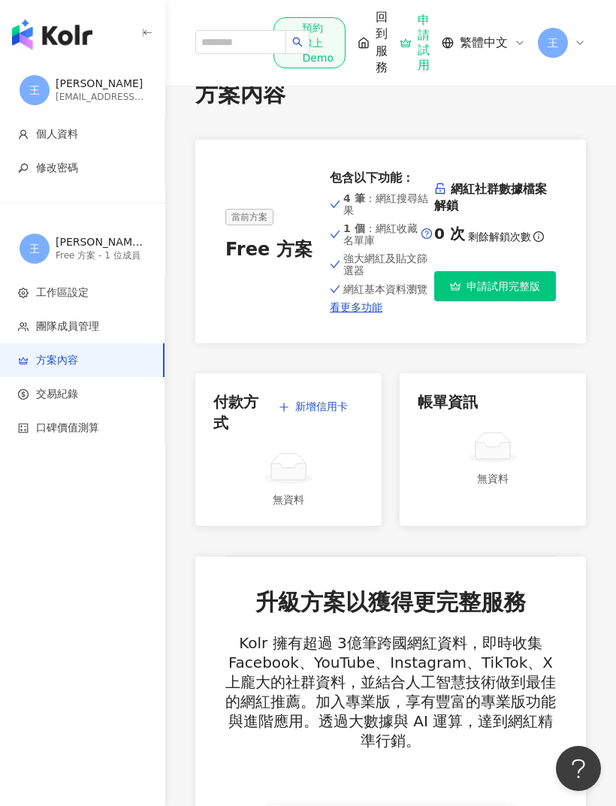
click at [526, 289] on span "申請試用完整版" at bounding box center [503, 286] width 74 height 12
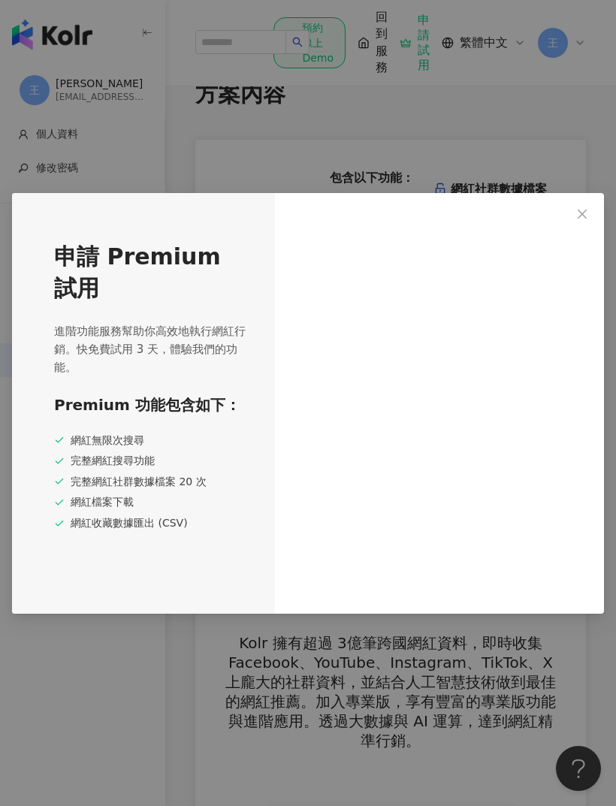
click at [584, 261] on div at bounding box center [439, 403] width 329 height 420
click at [589, 249] on div at bounding box center [439, 403] width 329 height 420
click at [591, 245] on div at bounding box center [439, 403] width 329 height 420
click at [583, 259] on div at bounding box center [439, 403] width 329 height 420
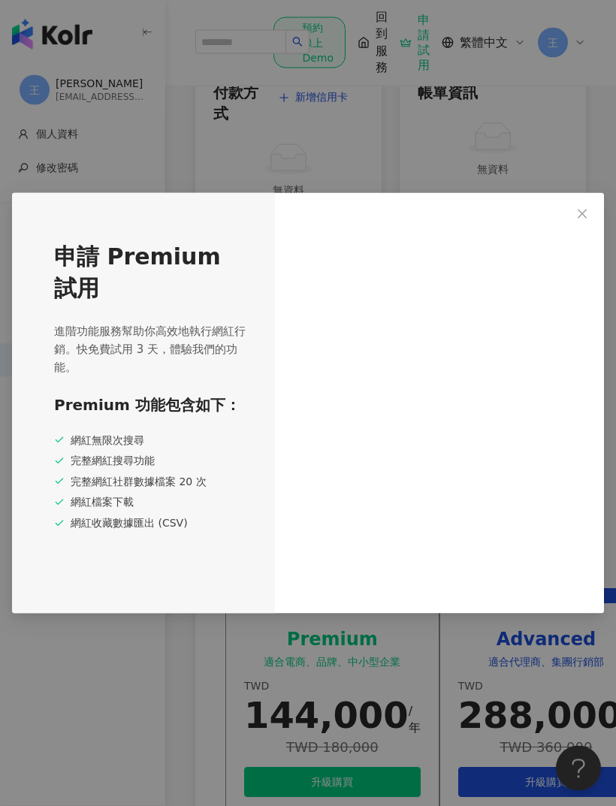
scroll to position [309, 0]
click at [579, 220] on icon "close" at bounding box center [582, 214] width 12 height 12
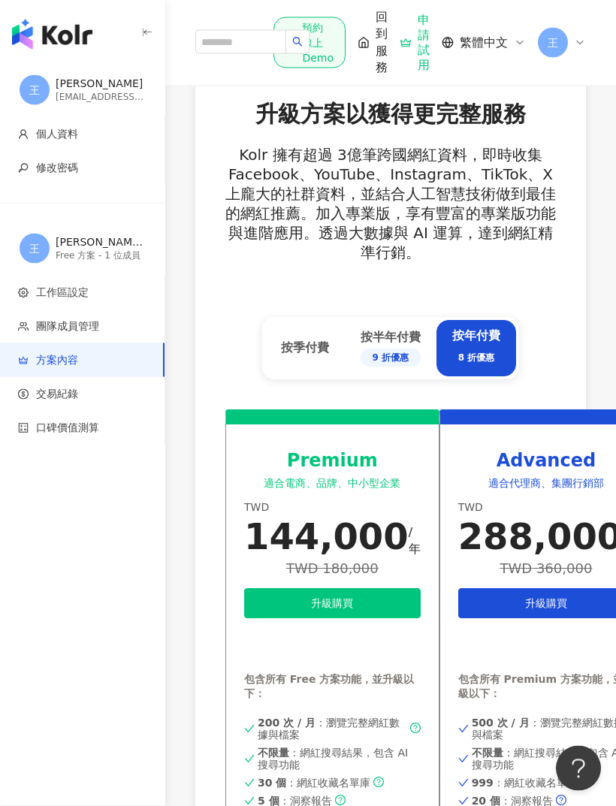
scroll to position [488, 0]
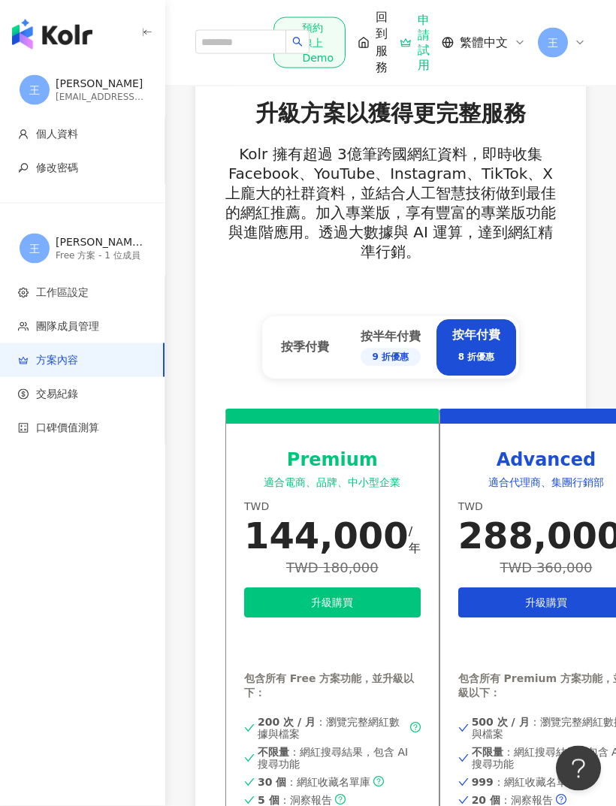
click at [329, 348] on div "按季付費" at bounding box center [305, 347] width 48 height 17
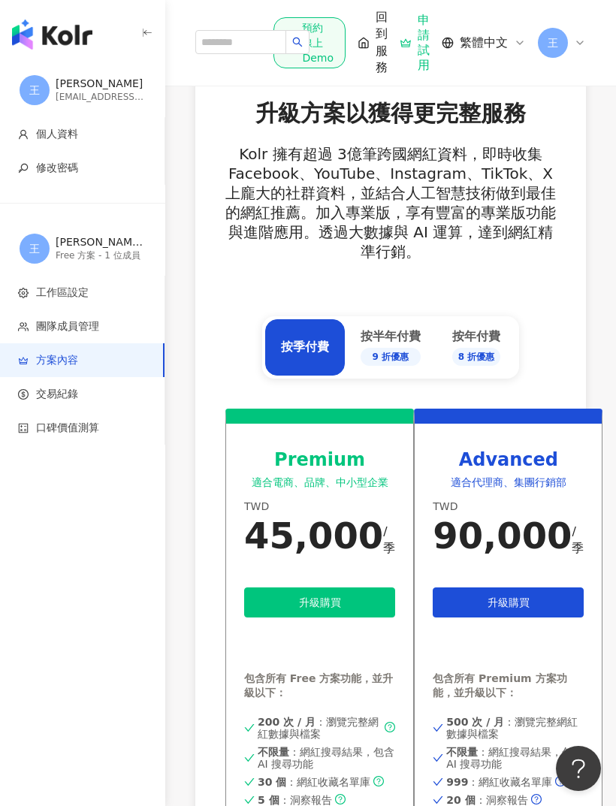
click at [394, 339] on div "按半年付費 9 折優惠" at bounding box center [390, 347] width 60 height 38
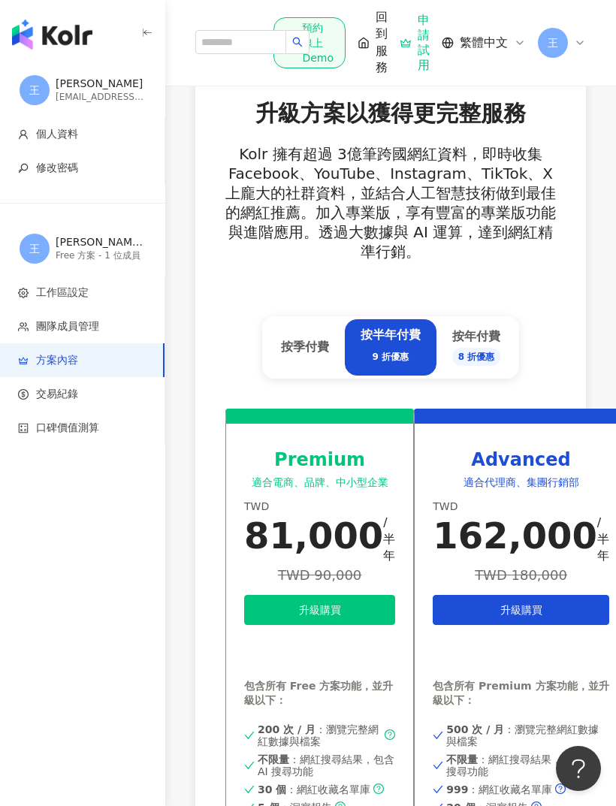
click at [313, 360] on div "按季付費" at bounding box center [305, 347] width 80 height 56
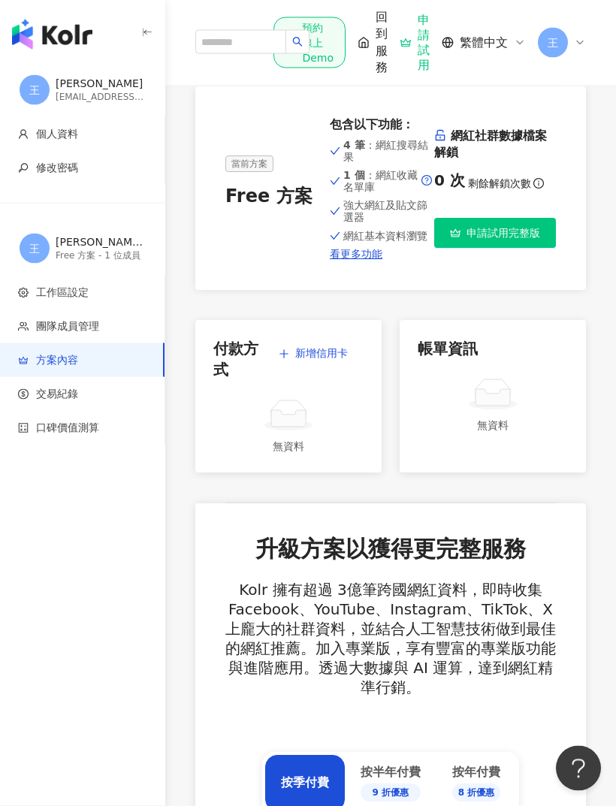
scroll to position [0, 0]
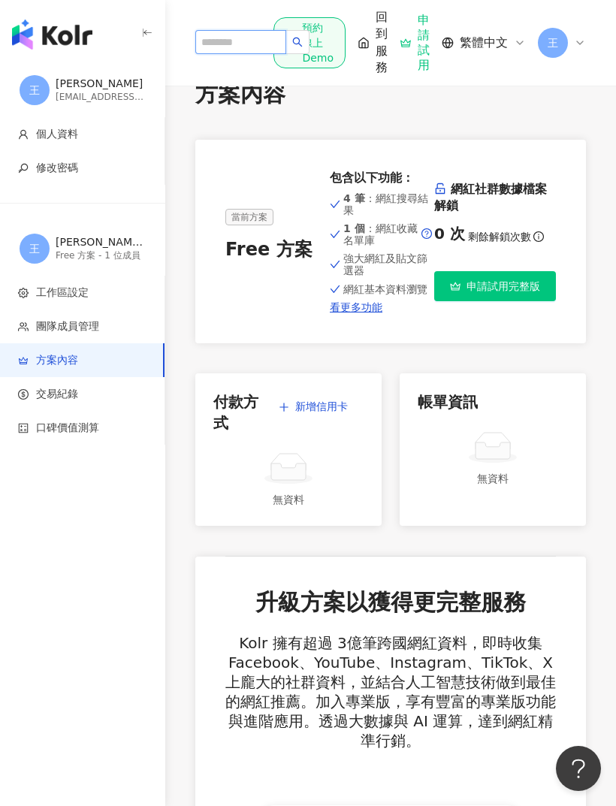
click at [249, 40] on input "search" at bounding box center [240, 42] width 91 height 24
click at [552, 67] on div "el-icon-cs 預約線上 Demo 回到服務 申請試用 繁體中文 王" at bounding box center [447, 43] width 276 height 68
